Goal: Navigation & Orientation: Find specific page/section

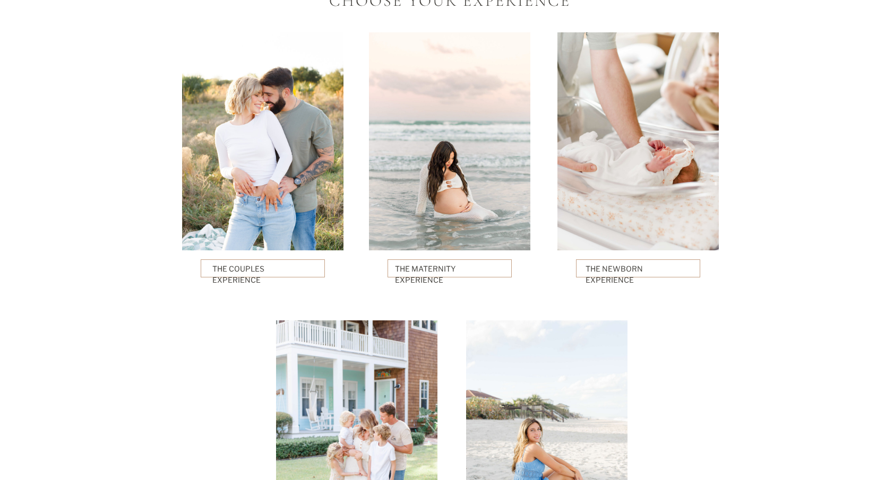
scroll to position [2443, 0]
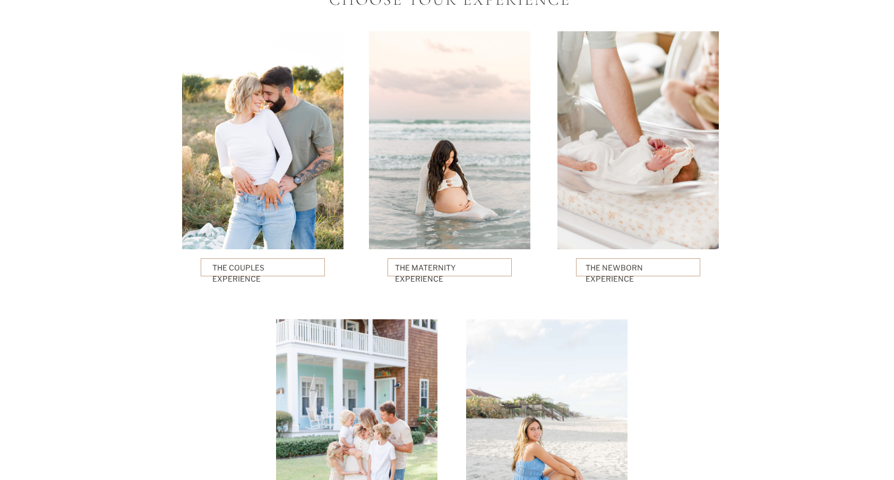
click at [657, 272] on p "The Newborn Experience" at bounding box center [638, 267] width 106 height 11
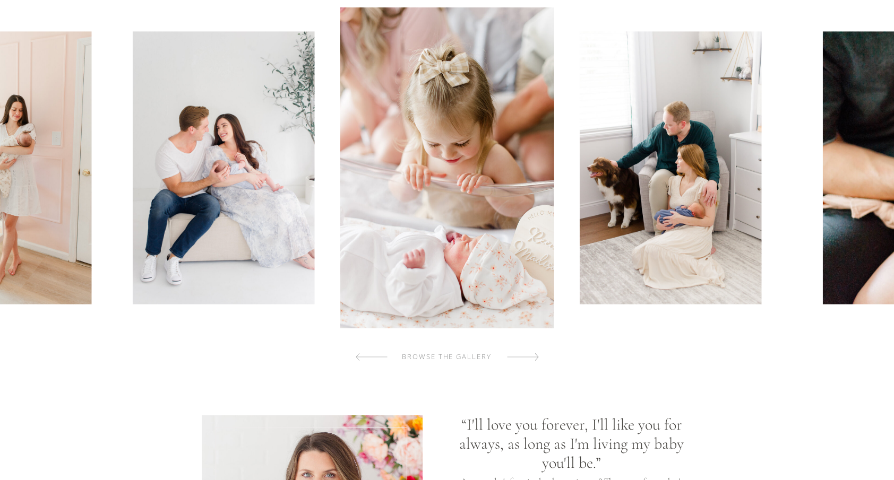
scroll to position [382, 0]
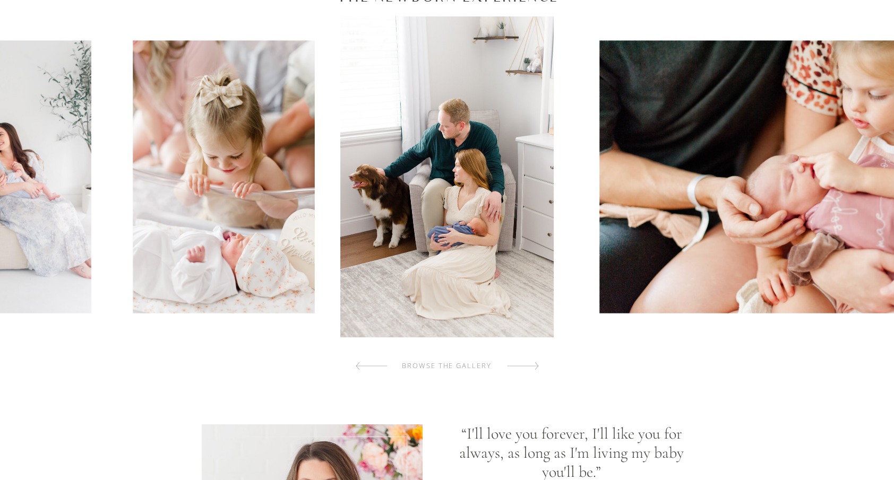
scroll to position [379, 0]
click at [520, 364] on div at bounding box center [523, 366] width 32 height 21
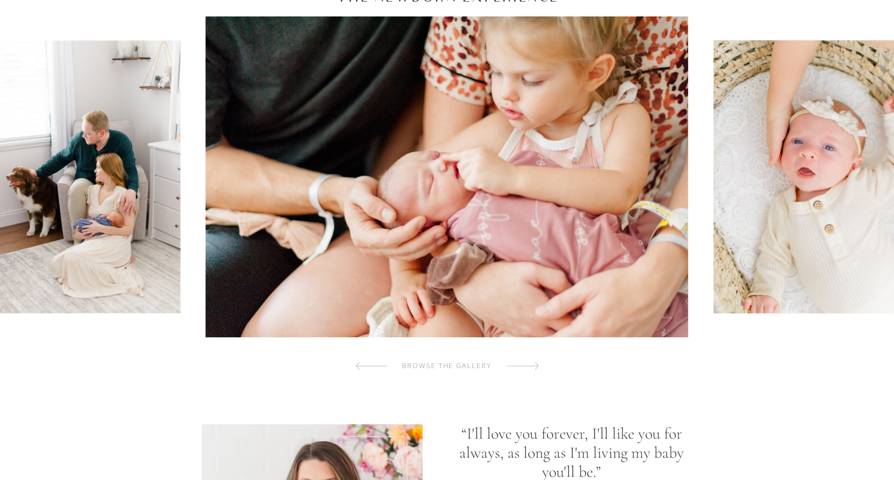
click at [520, 364] on div at bounding box center [523, 366] width 32 height 21
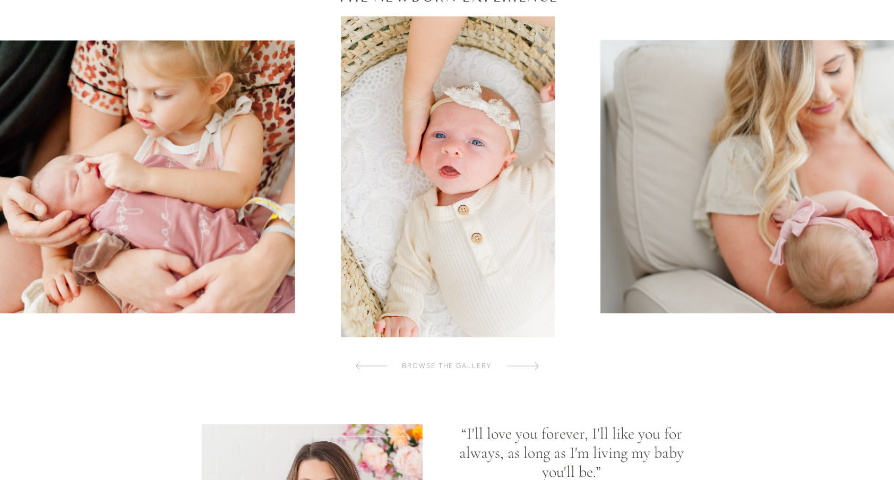
click at [520, 364] on div at bounding box center [523, 366] width 32 height 21
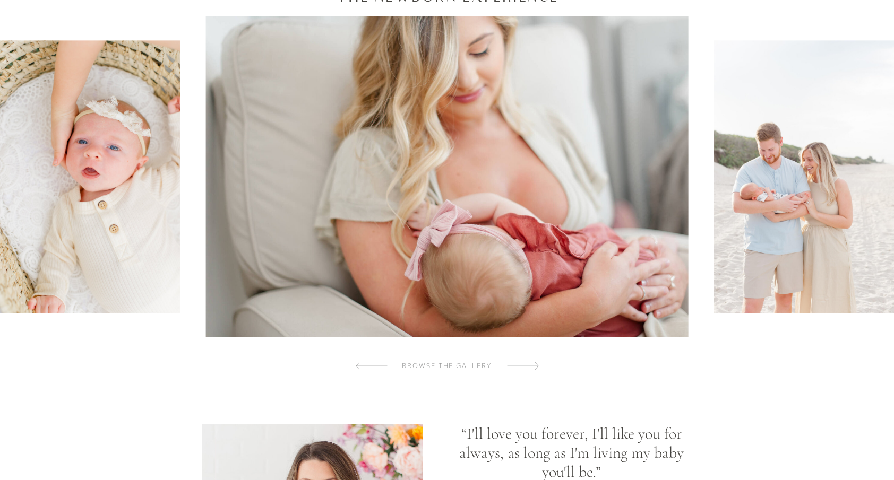
click at [520, 364] on div at bounding box center [523, 366] width 32 height 21
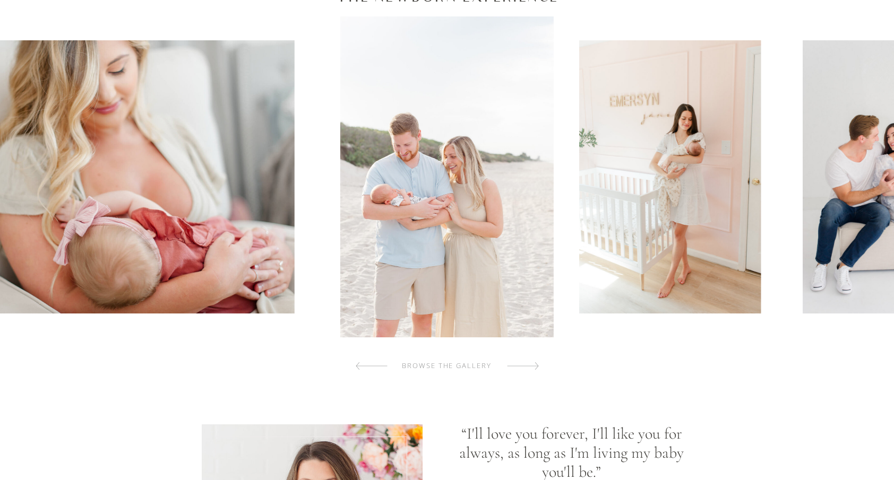
click at [520, 364] on div at bounding box center [523, 366] width 32 height 21
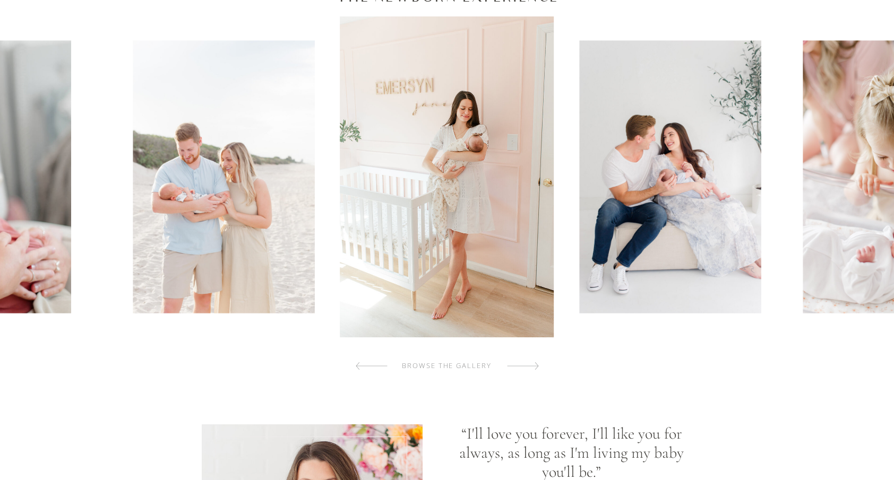
click at [520, 364] on div at bounding box center [523, 366] width 32 height 21
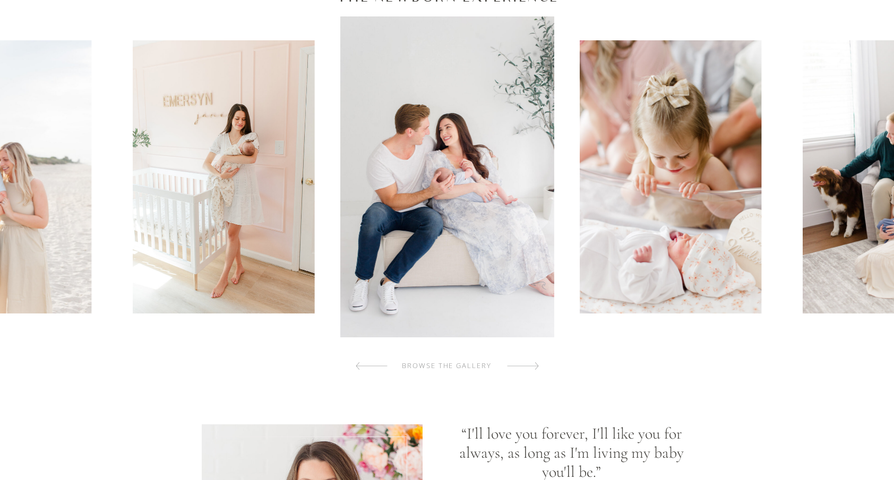
click at [520, 364] on div at bounding box center [523, 366] width 32 height 21
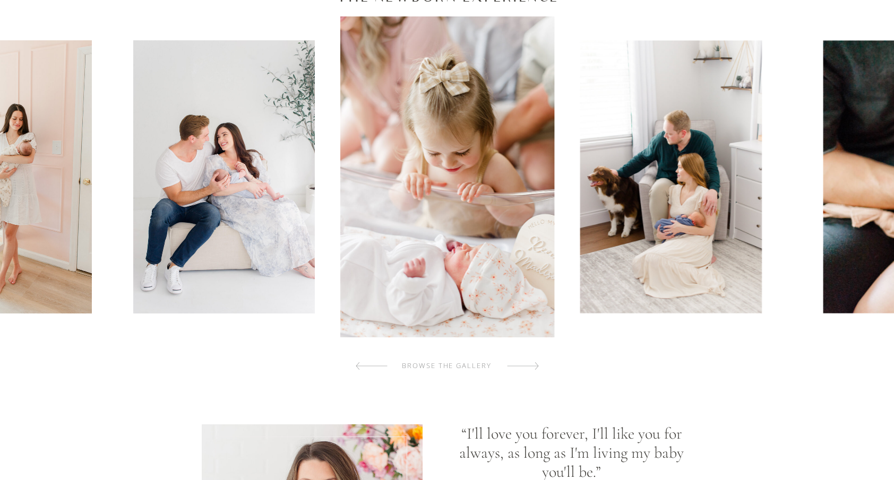
click at [520, 364] on div at bounding box center [523, 366] width 32 height 21
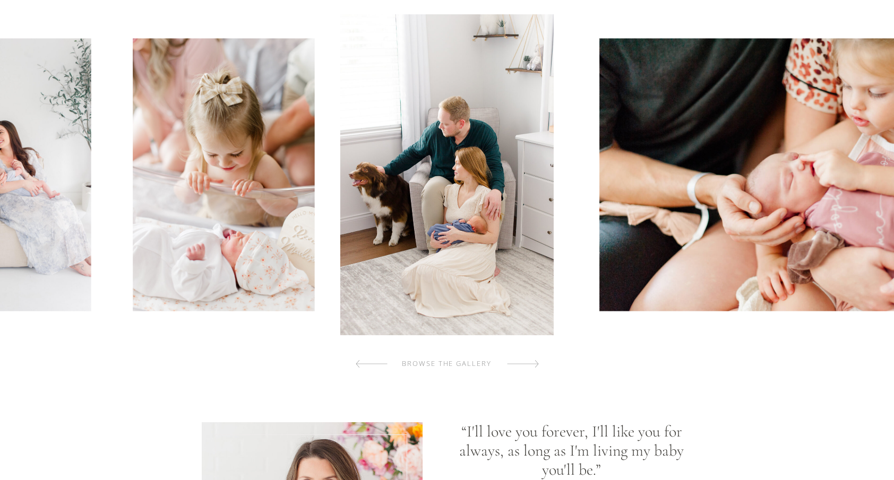
scroll to position [381, 0]
click at [534, 361] on div at bounding box center [523, 363] width 32 height 21
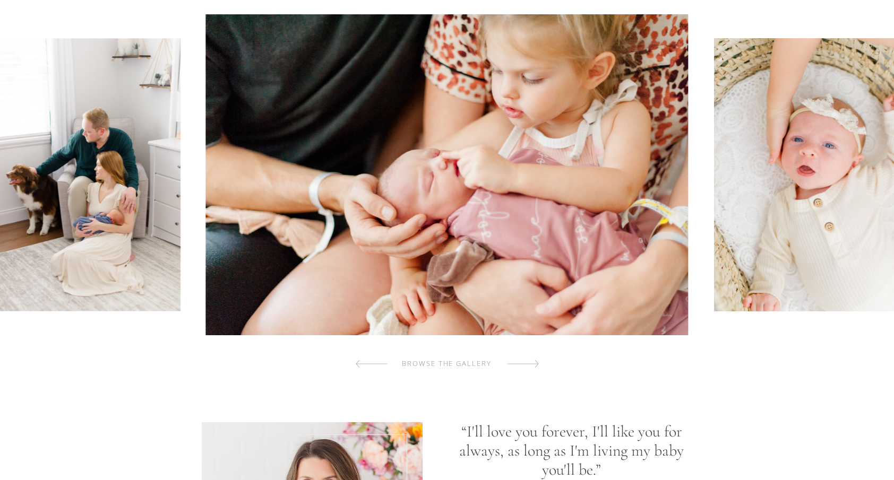
click at [534, 361] on div at bounding box center [523, 363] width 32 height 21
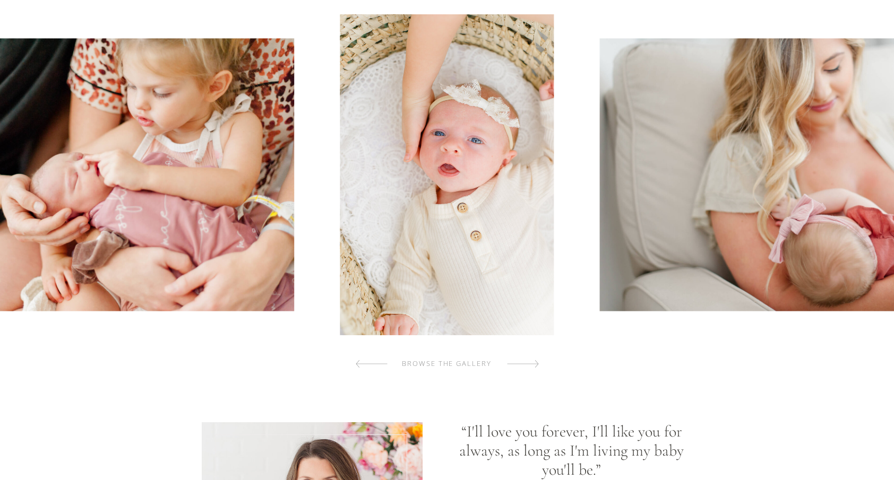
click at [525, 360] on div at bounding box center [523, 363] width 32 height 21
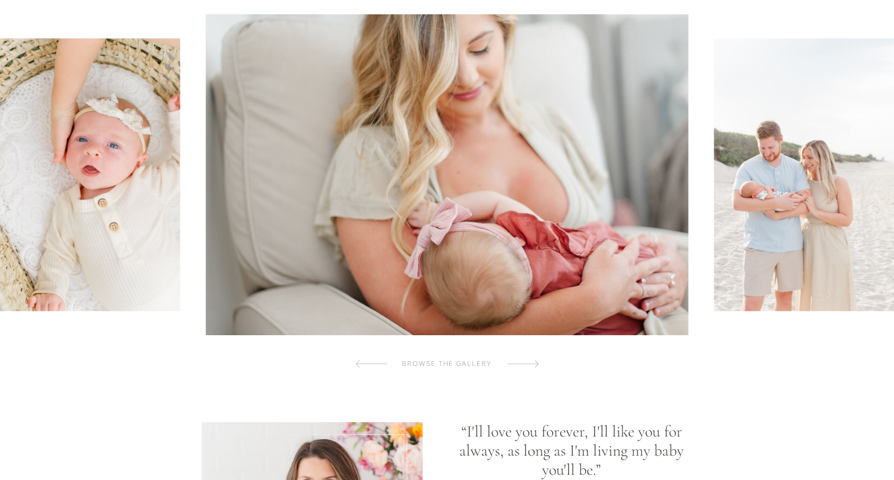
click at [525, 360] on div at bounding box center [523, 363] width 32 height 21
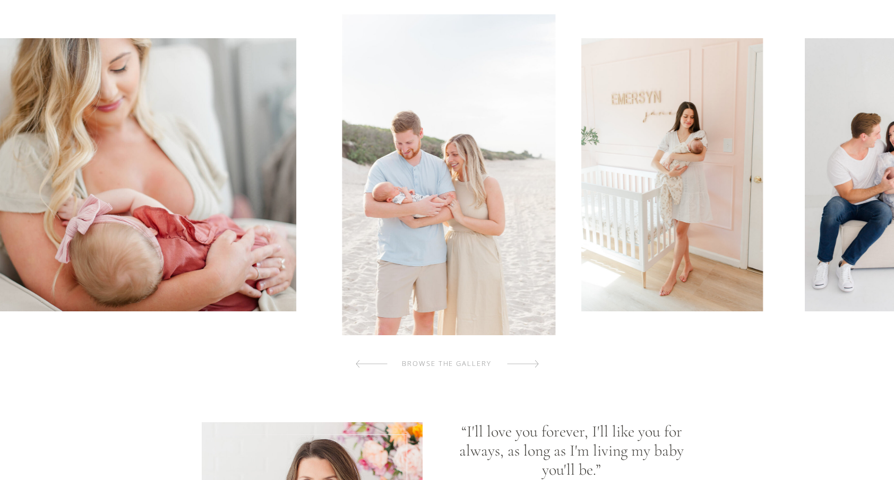
click at [525, 360] on div at bounding box center [523, 363] width 32 height 21
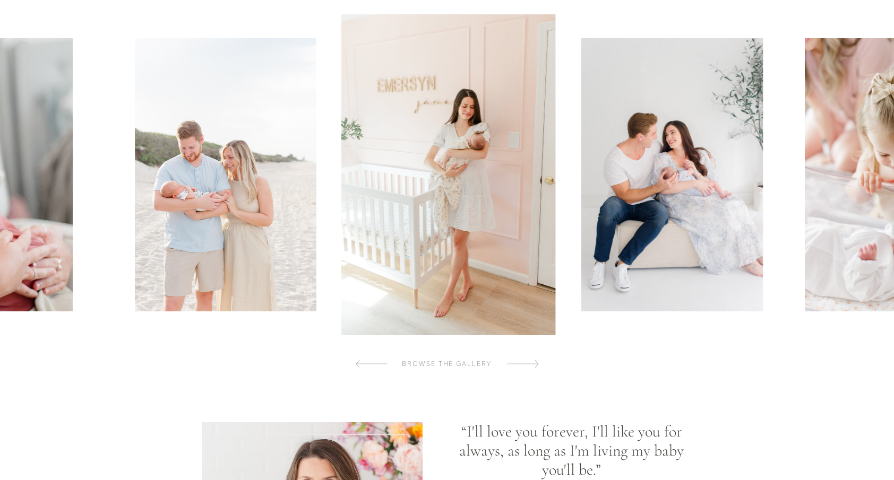
click at [525, 360] on div at bounding box center [523, 363] width 32 height 21
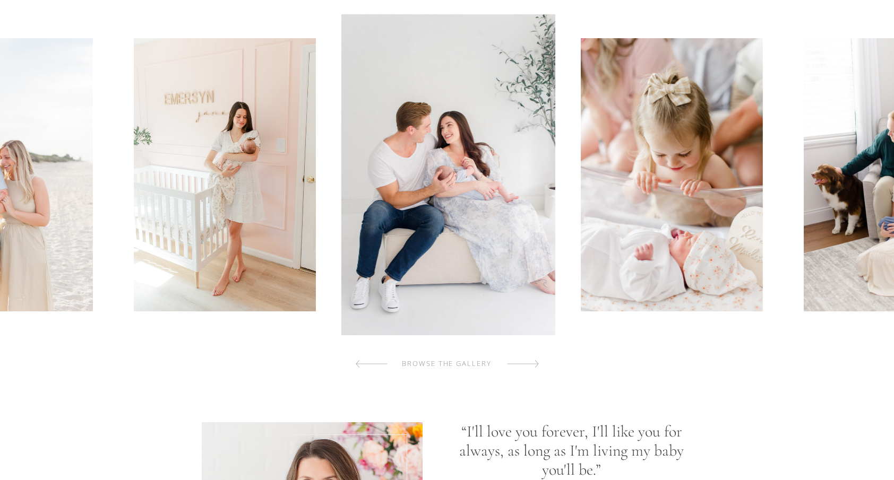
click at [525, 360] on div at bounding box center [523, 363] width 32 height 21
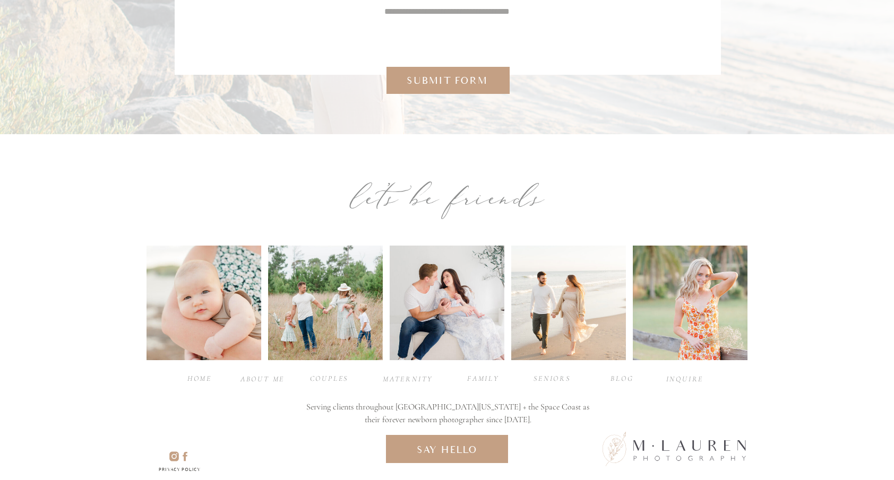
scroll to position [5596, 0]
click at [332, 379] on div "Couples" at bounding box center [329, 378] width 42 height 10
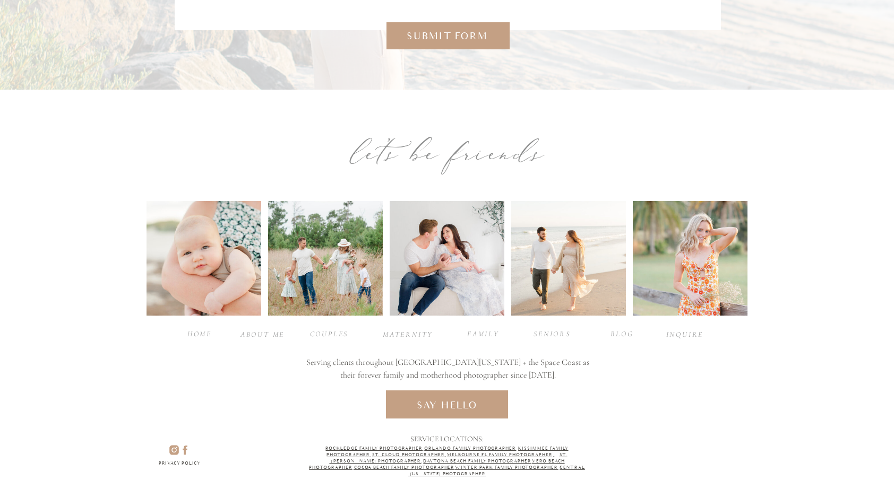
scroll to position [4603, 0]
click at [168, 451] on icon at bounding box center [174, 450] width 16 height 12
click at [190, 451] on icon at bounding box center [185, 450] width 12 height 12
